Goal: Information Seeking & Learning: Find specific fact

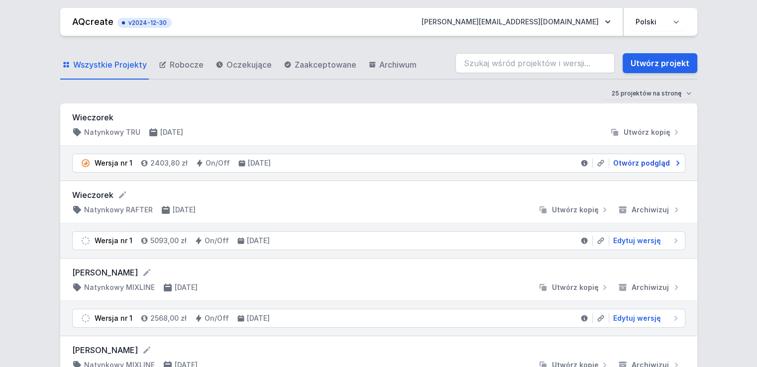
click at [627, 163] on span "Otwórz podgląd" at bounding box center [641, 163] width 57 height 10
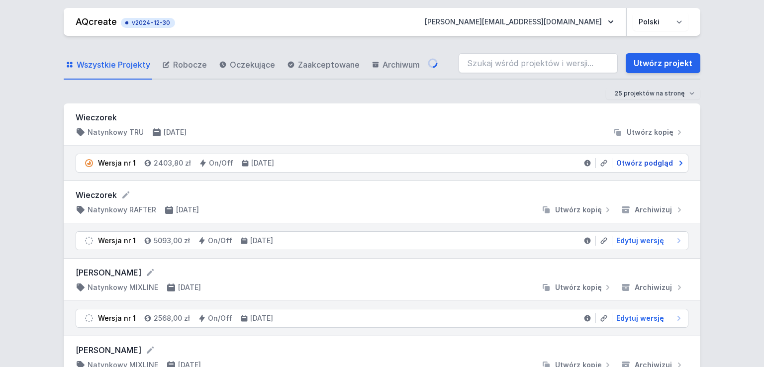
select select "2"
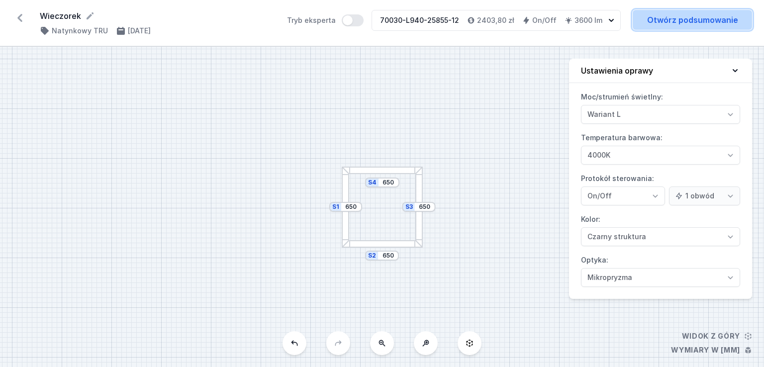
click at [667, 19] on link "Otwórz podsumowanie" at bounding box center [692, 20] width 119 height 20
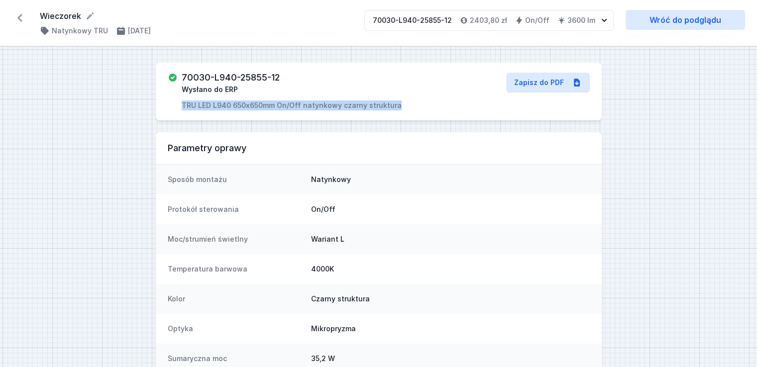
drag, startPoint x: 180, startPoint y: 101, endPoint x: 422, endPoint y: 103, distance: 242.2
click at [422, 103] on div "70030-L940-25855-12 Wysłano do ERP TRU LED L940 650x650mm On/Off natynkowy czar…" at bounding box center [308, 92] width 281 height 38
copy p "TRU LED L940 650x650mm On/Off natynkowy czarny struktura"
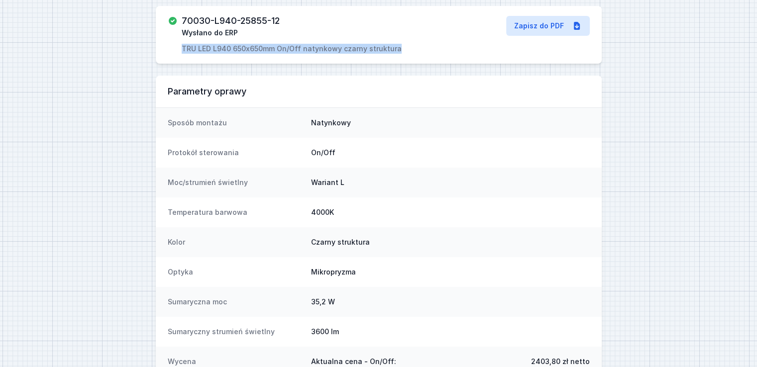
scroll to position [99, 0]
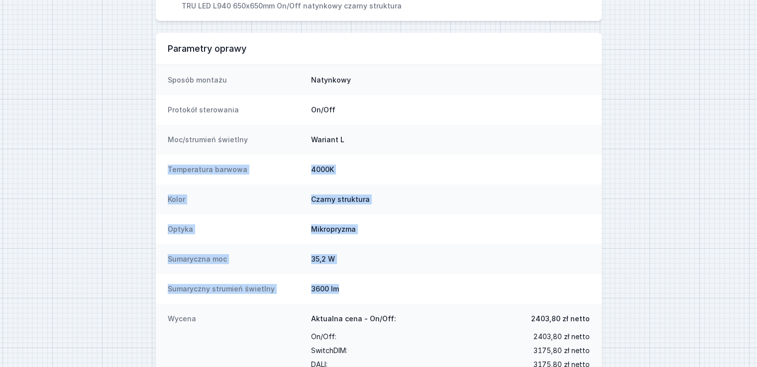
drag, startPoint x: 167, startPoint y: 171, endPoint x: 377, endPoint y: 287, distance: 239.8
click at [377, 287] on dl "Sposób montażu Natynkowy Protokół sterowania On/Off Moc/strumień świetlny Waria…" at bounding box center [379, 223] width 446 height 316
copy dl "Temperatura barwowa 4000K Kolor Czarny struktura Optyka Mikropryzma Sumaryczna …"
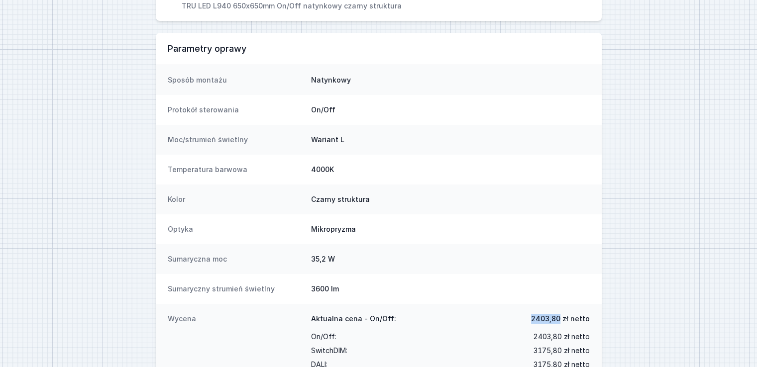
drag, startPoint x: 531, startPoint y: 319, endPoint x: 561, endPoint y: 317, distance: 30.4
click at [561, 317] on div "Aktualna cena - On/Off: 2403,80 zł netto" at bounding box center [450, 322] width 279 height 16
copy span "2403,80"
